Goal: Transaction & Acquisition: Purchase product/service

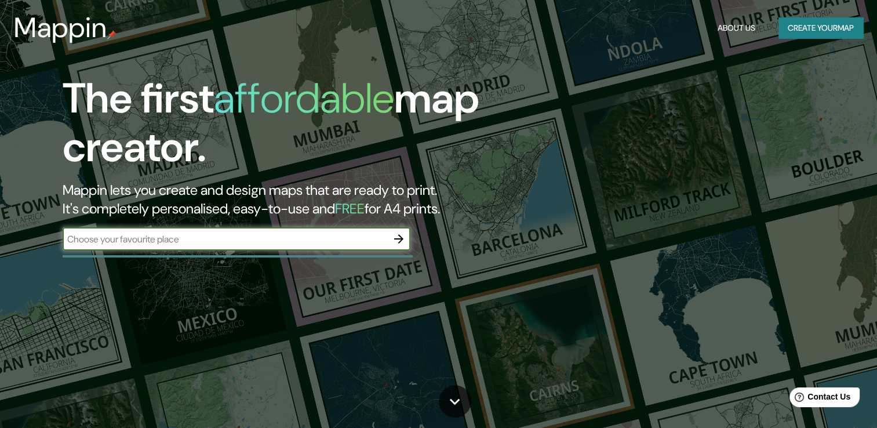
click at [299, 237] on input "text" at bounding box center [225, 238] width 325 height 13
type input "[GEOGRAPHIC_DATA]"
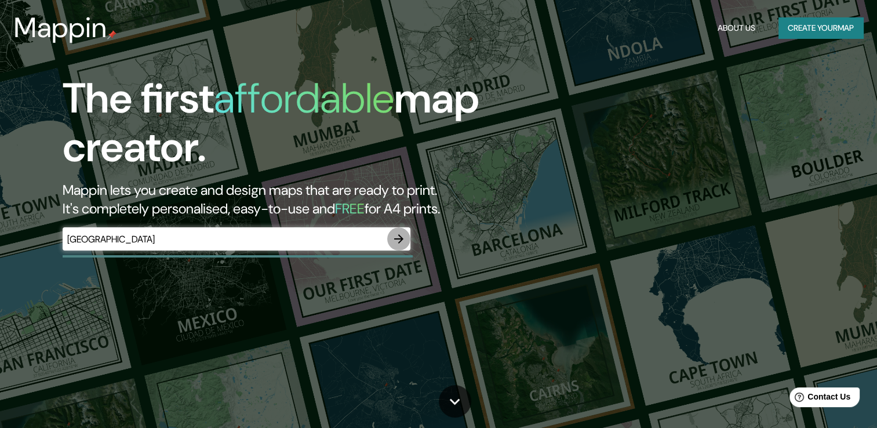
click at [392, 237] on icon "button" at bounding box center [399, 239] width 14 height 14
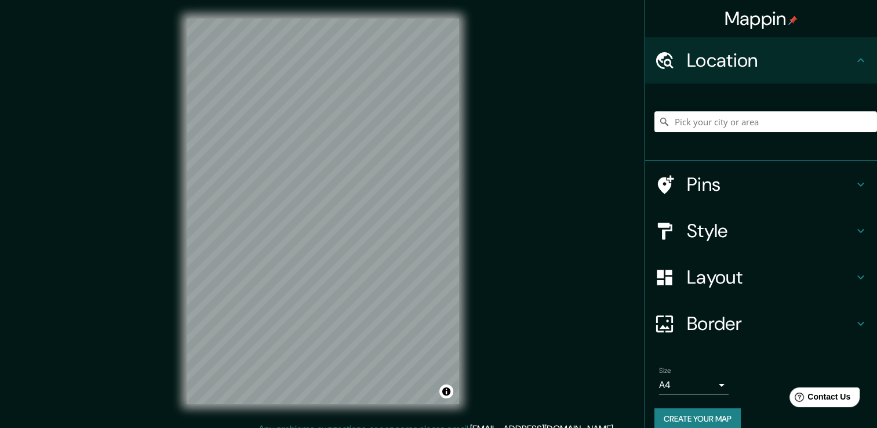
click at [457, 10] on div "© Mapbox © OpenStreetMap Improve this map" at bounding box center [322, 211] width 309 height 422
click at [519, 0] on html "Mappin Location Pins Style Layout Border Choose a border. Hint : you can make l…" at bounding box center [438, 214] width 877 height 428
click at [446, 0] on html "Mappin Location Pins Style Layout Border Choose a border. Hint : you can make l…" at bounding box center [438, 214] width 877 height 428
click at [487, 81] on div "Mappin Location Pins Style Layout Border Choose a border. Hint : you can make l…" at bounding box center [438, 220] width 877 height 440
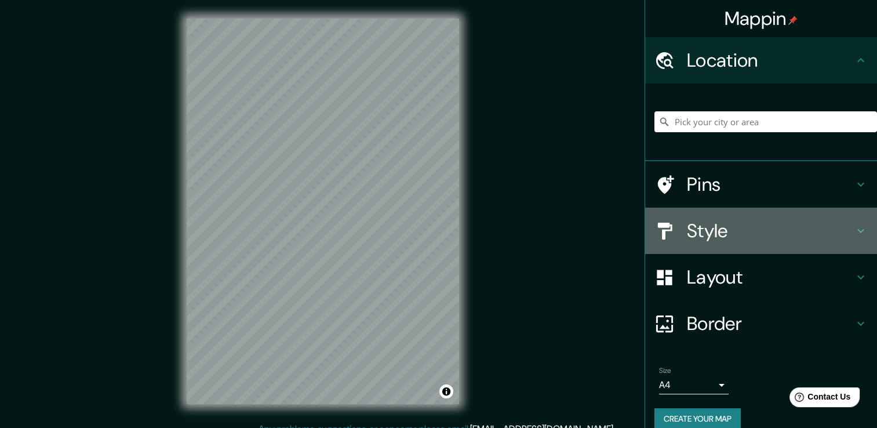
click at [718, 232] on h4 "Style" at bounding box center [770, 230] width 167 height 23
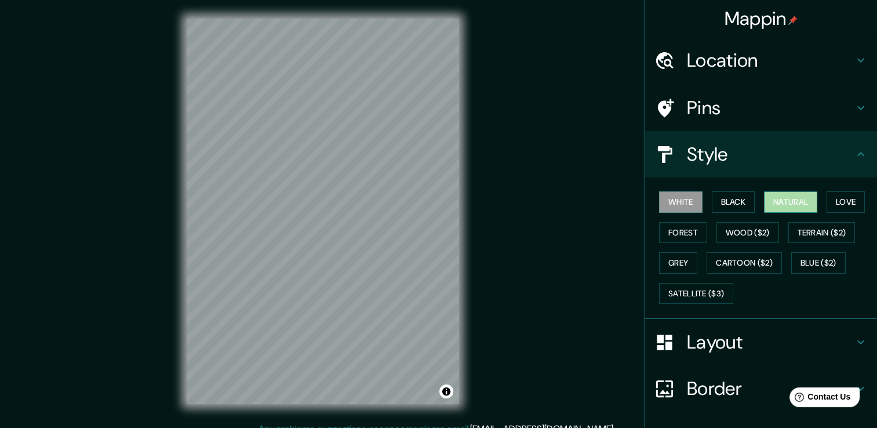
click at [785, 205] on button "Natural" at bounding box center [790, 201] width 53 height 21
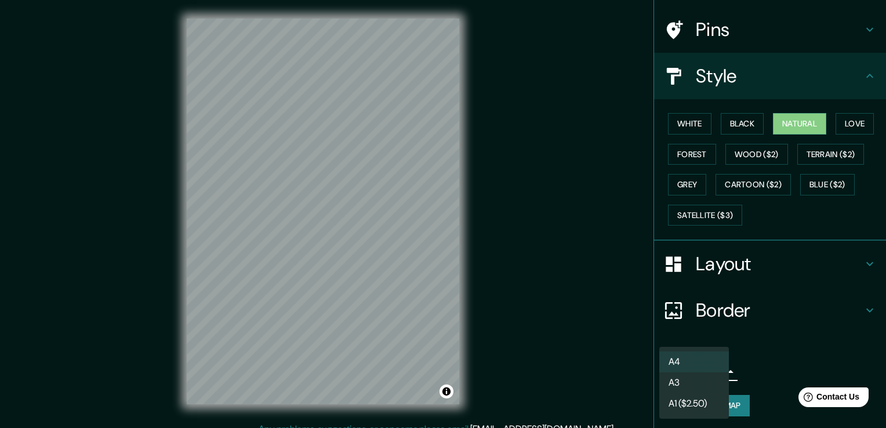
click at [698, 365] on body "Mappin Location Pins Style White Black Natural Love Forest Wood ($2) Terrain ($…" at bounding box center [443, 214] width 886 height 428
click at [704, 388] on li "A3" at bounding box center [694, 382] width 70 height 21
type input "a4"
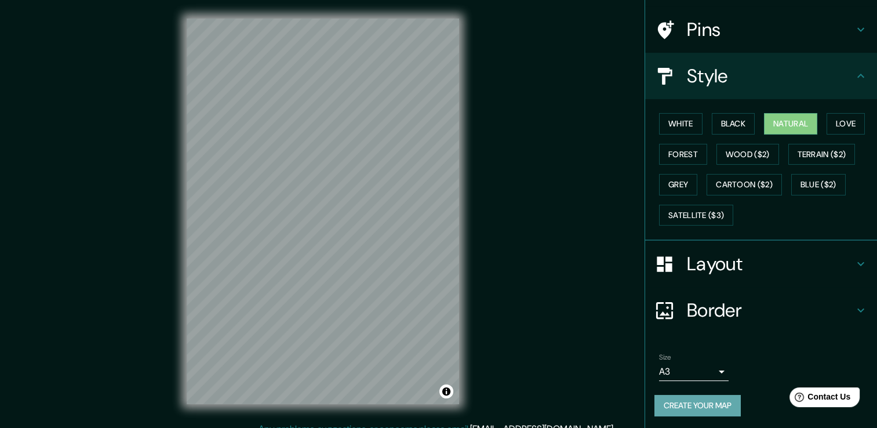
click at [691, 402] on button "Create your map" at bounding box center [697, 405] width 86 height 21
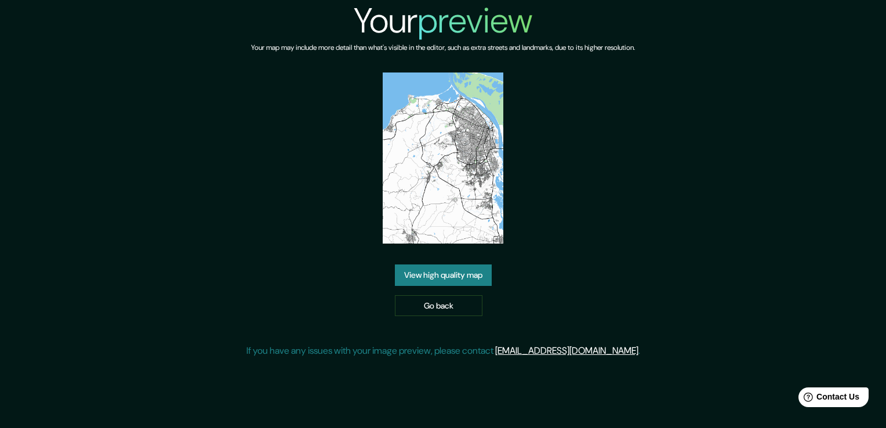
click at [431, 279] on link "View high quality map" at bounding box center [443, 274] width 97 height 21
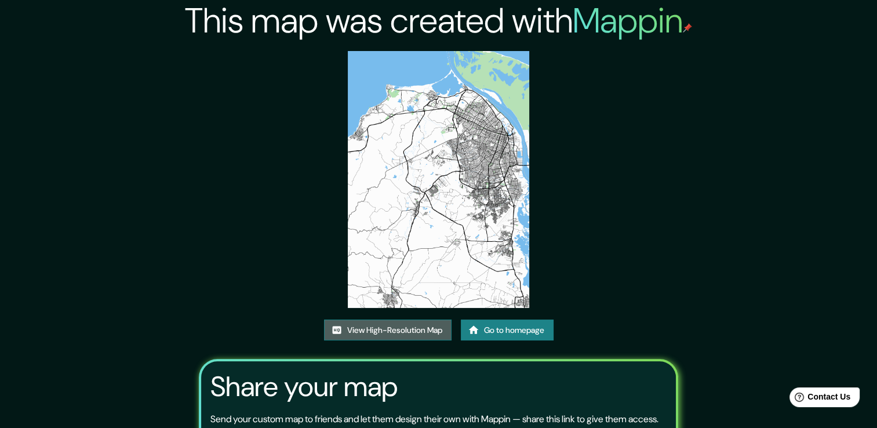
click at [397, 329] on link "View High-Resolution Map" at bounding box center [387, 329] width 127 height 21
